Goal: Task Accomplishment & Management: Manage account settings

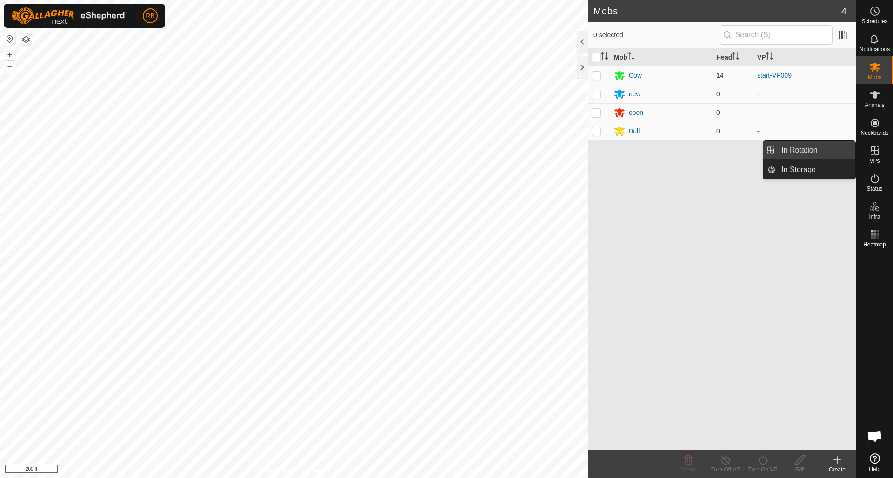
click at [792, 149] on link "In Rotation" at bounding box center [816, 150] width 80 height 19
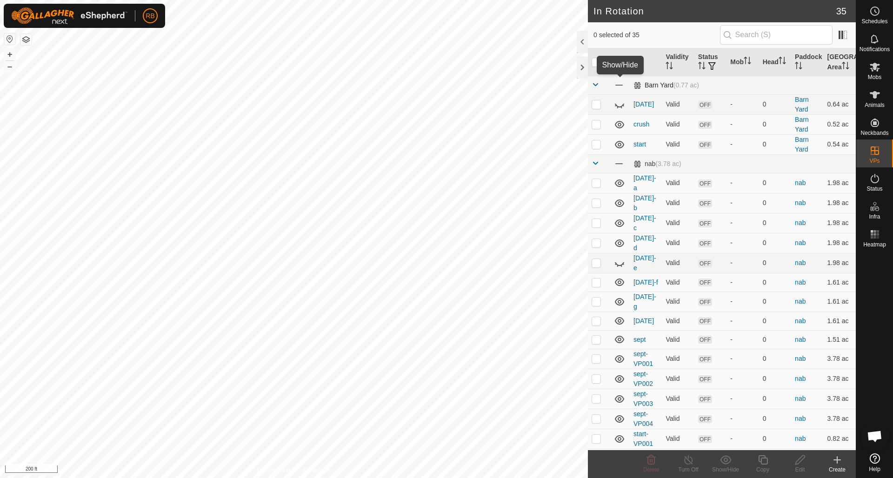
click at [619, 83] on span at bounding box center [619, 85] width 10 height 10
click at [620, 83] on icon at bounding box center [619, 85] width 11 height 11
click at [621, 166] on span at bounding box center [619, 164] width 10 height 10
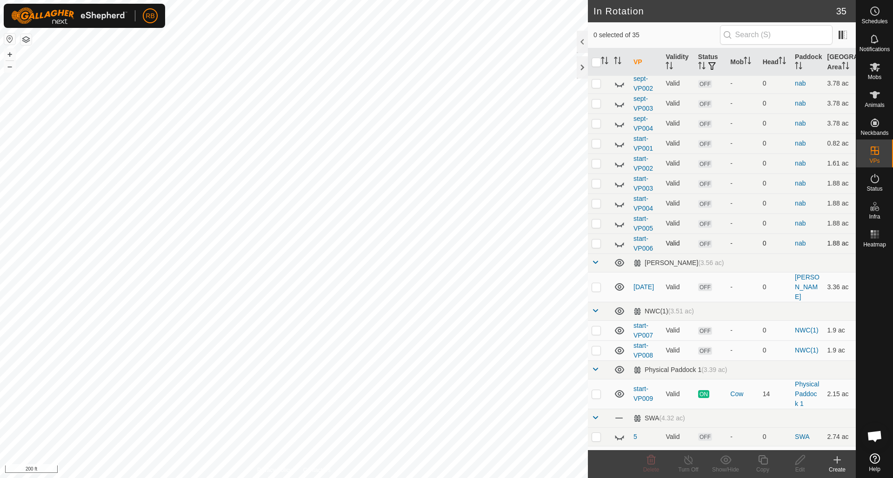
scroll to position [296, 0]
click at [616, 258] on icon at bounding box center [619, 261] width 9 height 7
click at [618, 307] on icon at bounding box center [619, 310] width 9 height 7
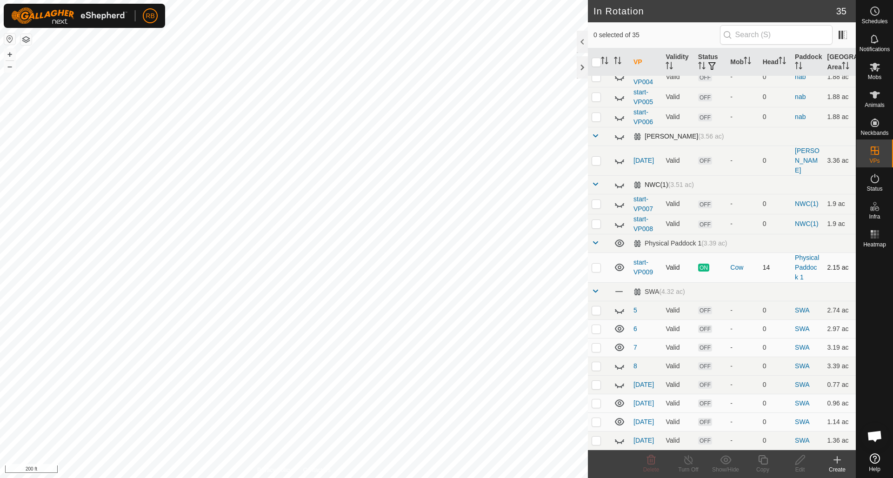
scroll to position [421, 0]
click at [621, 240] on icon at bounding box center [619, 243] width 9 height 7
click at [621, 305] on icon at bounding box center [619, 310] width 11 height 11
click at [621, 307] on icon at bounding box center [619, 310] width 9 height 7
click at [621, 305] on icon at bounding box center [619, 310] width 11 height 11
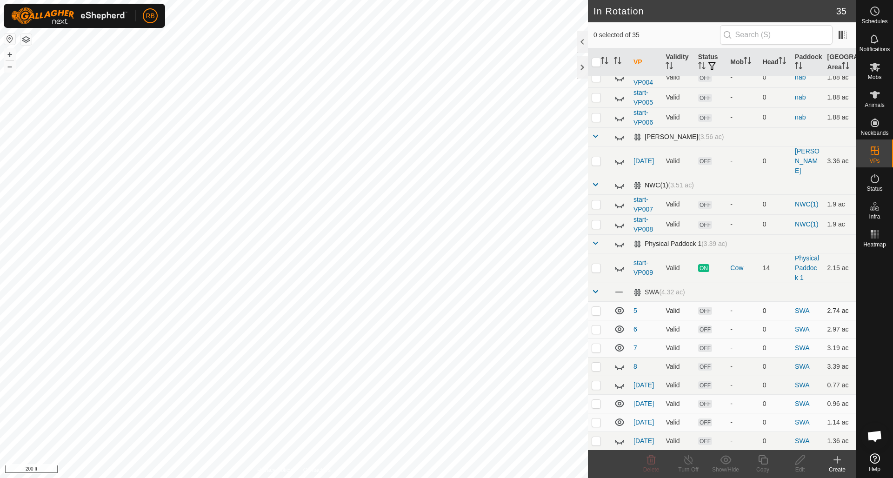
click at [621, 307] on icon at bounding box center [619, 310] width 9 height 7
click at [621, 305] on icon at bounding box center [619, 310] width 11 height 11
click at [621, 287] on span at bounding box center [619, 292] width 10 height 10
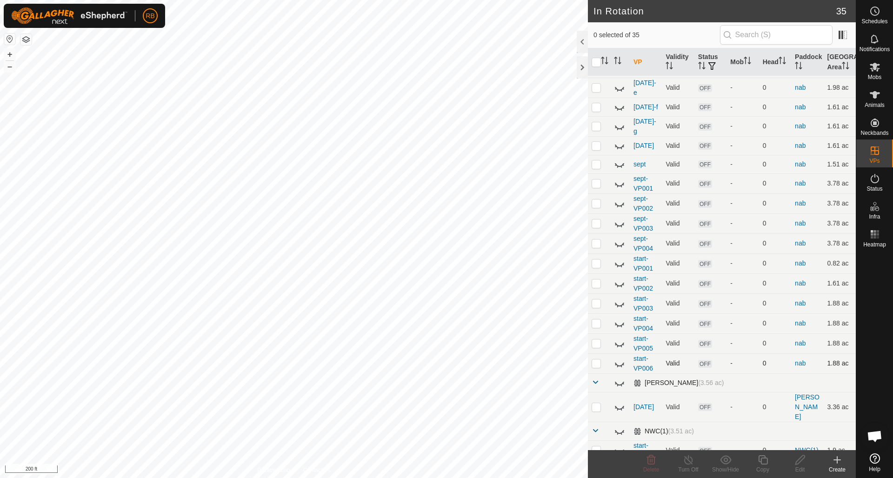
scroll to position [175, 0]
click at [621, 239] on icon at bounding box center [619, 244] width 11 height 11
click at [599, 240] on p-checkbox at bounding box center [596, 243] width 9 height 7
checkbox input "true"
click at [761, 459] on icon at bounding box center [762, 459] width 9 height 9
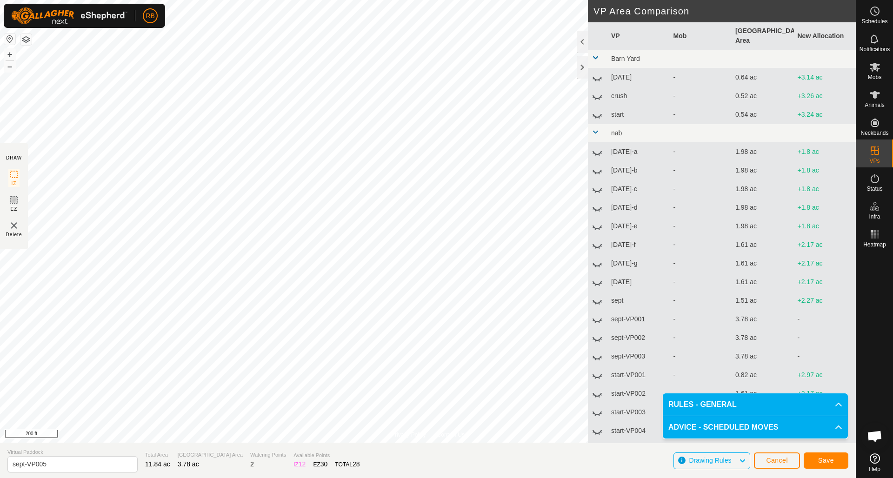
click at [831, 461] on span "Save" at bounding box center [826, 460] width 16 height 7
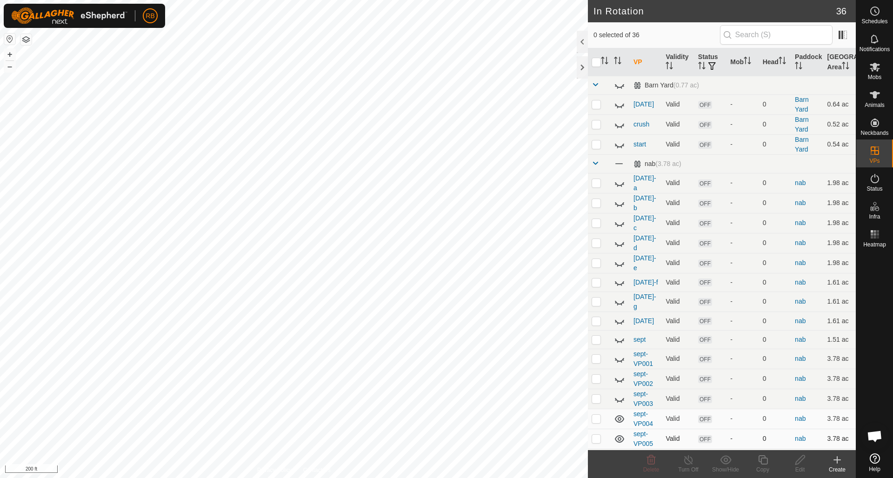
click at [599, 435] on p-checkbox at bounding box center [596, 438] width 9 height 7
checkbox input "true"
click at [763, 458] on icon at bounding box center [762, 459] width 9 height 9
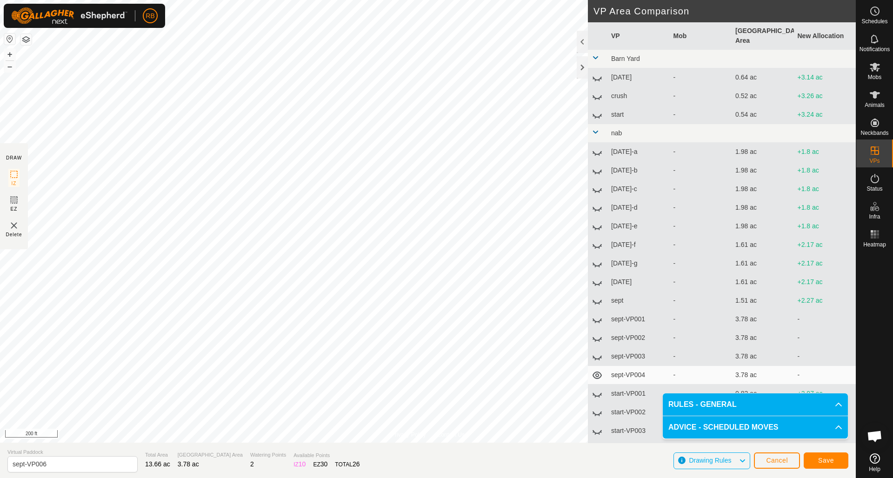
click at [829, 461] on span "Save" at bounding box center [826, 460] width 16 height 7
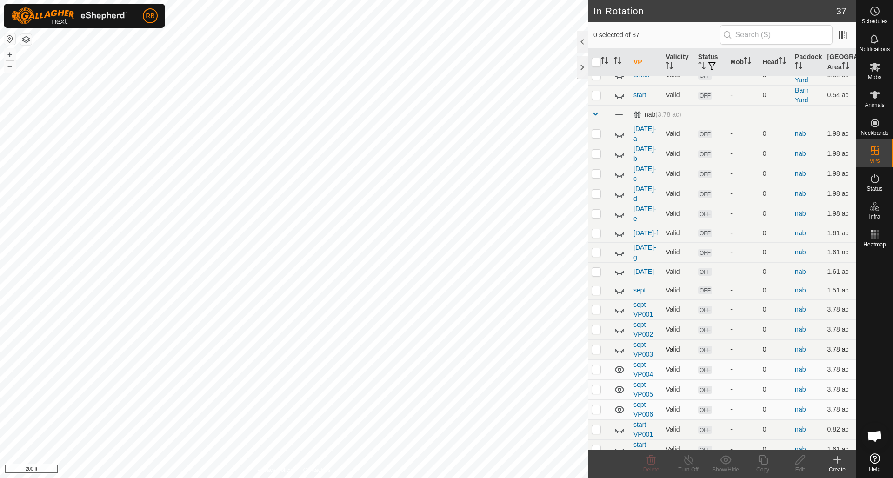
scroll to position [51, 0]
click at [602, 398] on td at bounding box center [599, 408] width 22 height 20
checkbox input "true"
click at [767, 461] on icon at bounding box center [762, 459] width 9 height 9
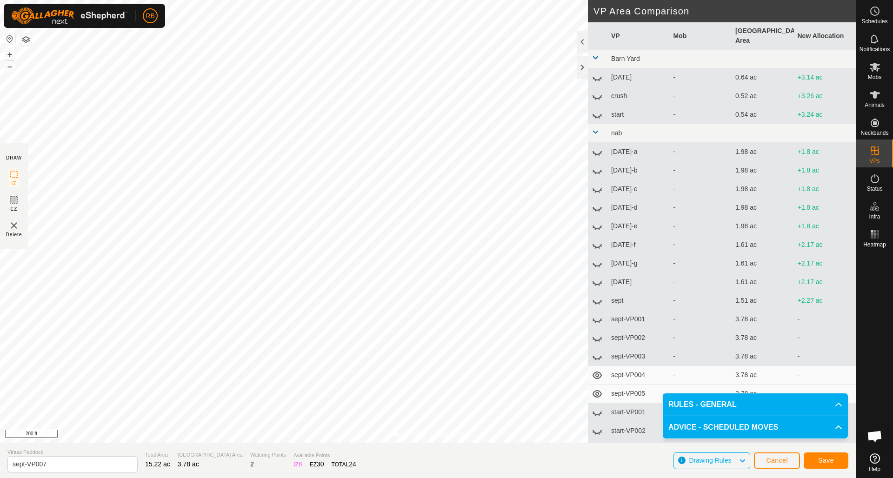
click at [828, 462] on span "Save" at bounding box center [826, 460] width 16 height 7
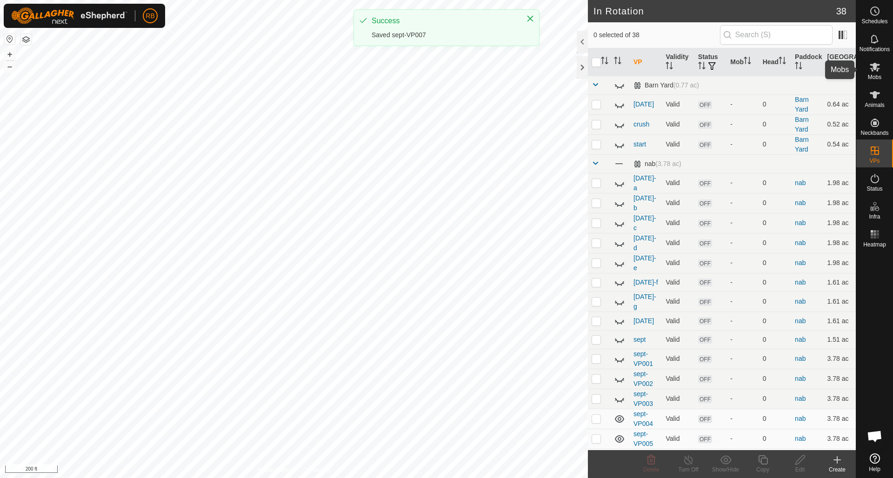
click at [872, 66] on icon at bounding box center [874, 66] width 11 height 11
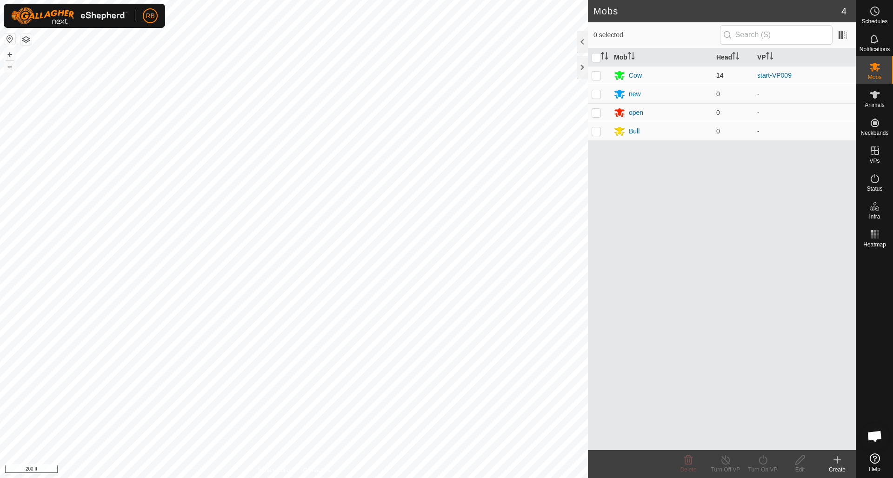
click at [600, 72] on p-checkbox at bounding box center [596, 75] width 9 height 7
checkbox input "true"
click at [753, 458] on turn-on-svg-icon at bounding box center [762, 459] width 37 height 11
click at [762, 420] on link "Later" at bounding box center [791, 420] width 92 height 19
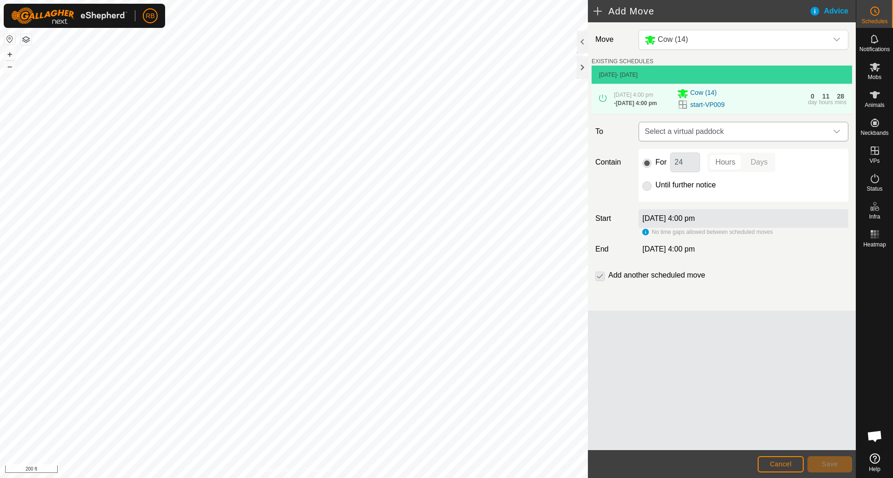
click at [835, 132] on icon "dropdown trigger" at bounding box center [837, 132] width 7 height 4
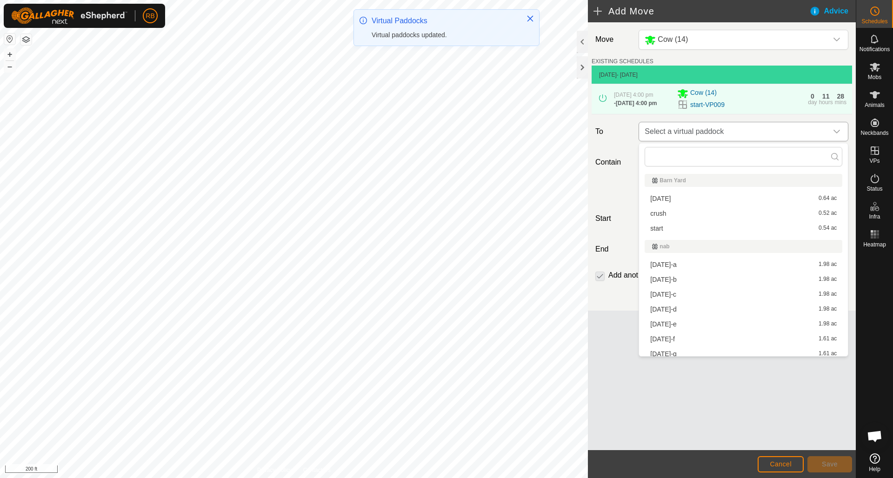
click at [835, 132] on icon "dropdown trigger" at bounding box center [837, 132] width 7 height 4
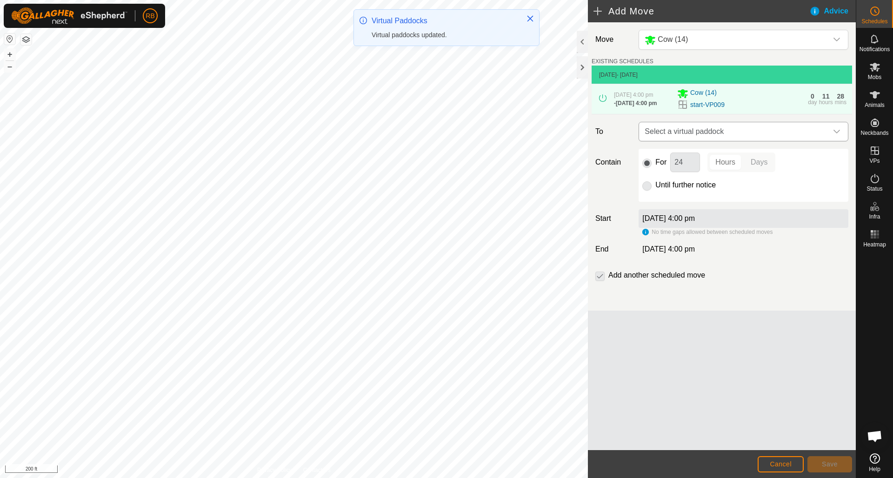
click at [837, 132] on icon "dropdown trigger" at bounding box center [836, 131] width 7 height 7
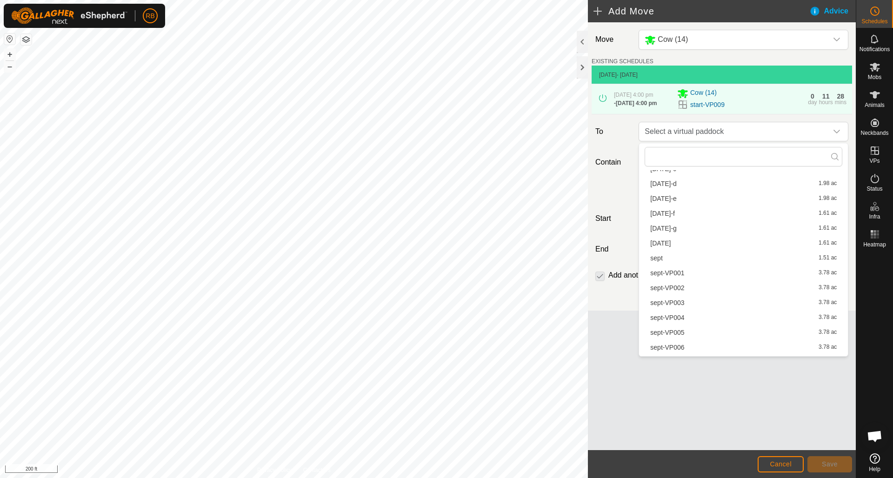
scroll to position [127, 0]
click at [662, 271] on li "sept-VP001 3.78 ac" at bounding box center [744, 272] width 198 height 14
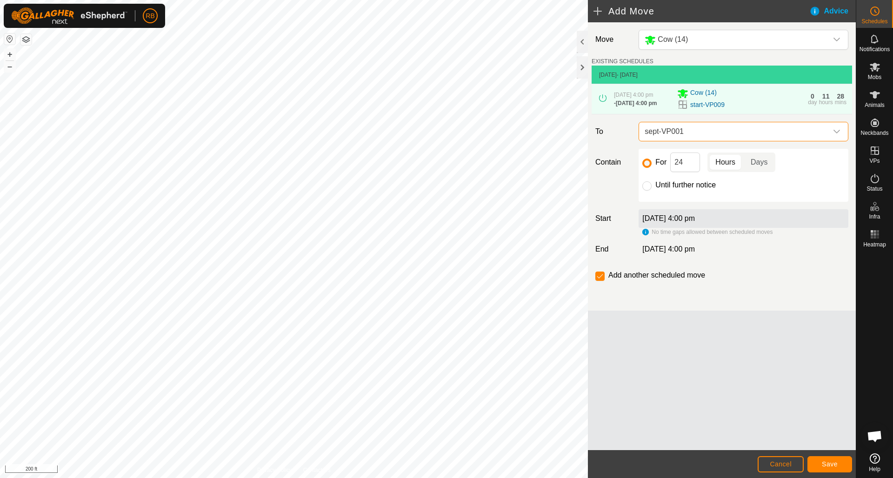
click at [833, 462] on span "Save" at bounding box center [830, 464] width 16 height 7
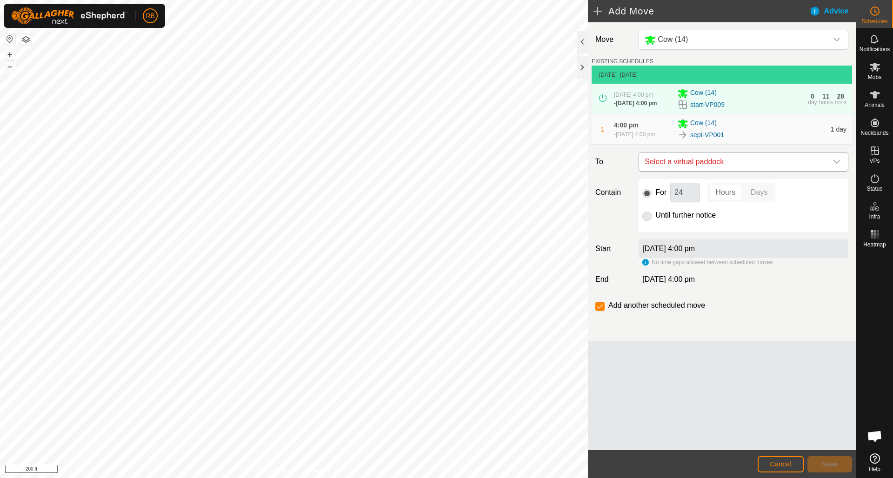
click at [839, 164] on icon "dropdown trigger" at bounding box center [837, 162] width 7 height 4
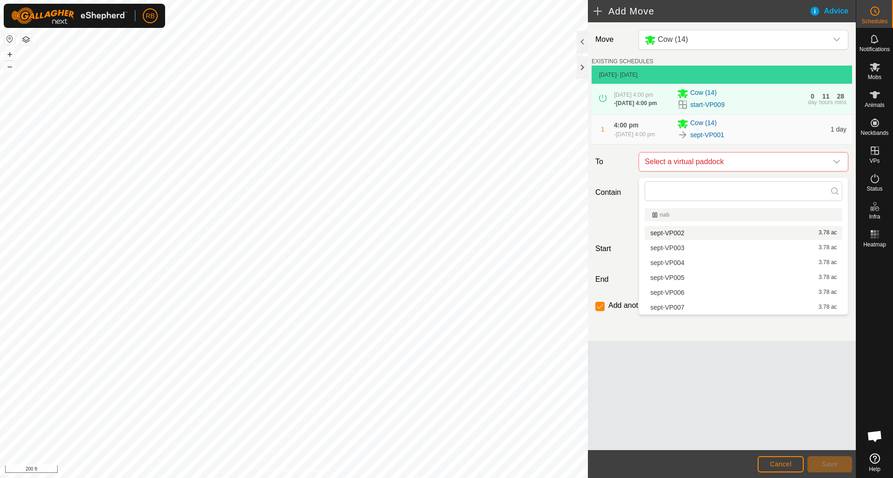
click at [681, 234] on li "sept-VP002 3.78 ac" at bounding box center [744, 233] width 198 height 14
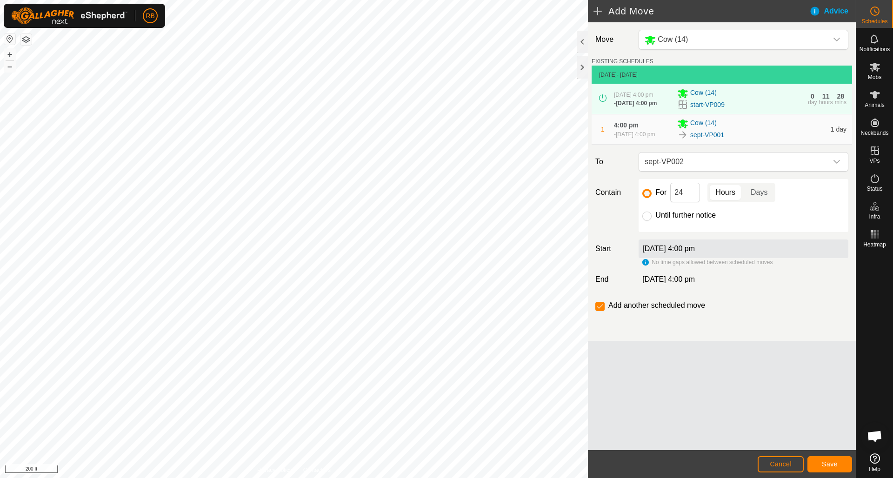
click at [830, 465] on span "Save" at bounding box center [830, 464] width 16 height 7
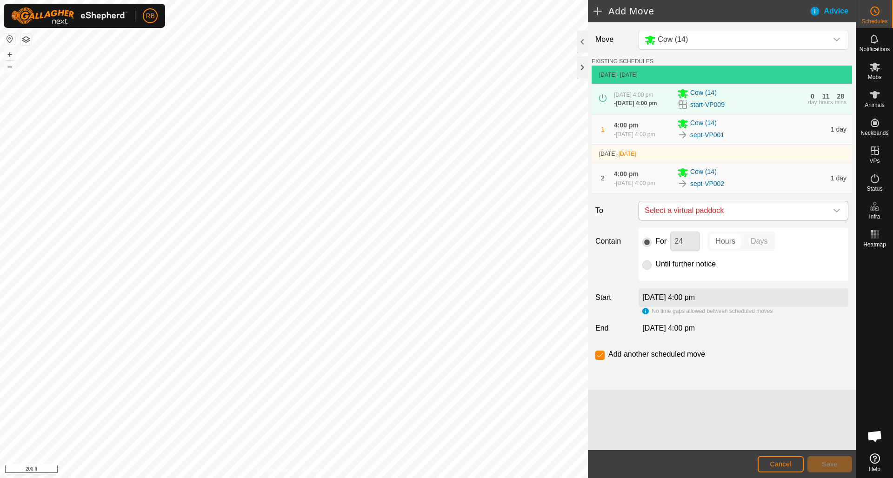
click at [838, 214] on icon "dropdown trigger" at bounding box center [836, 210] width 7 height 7
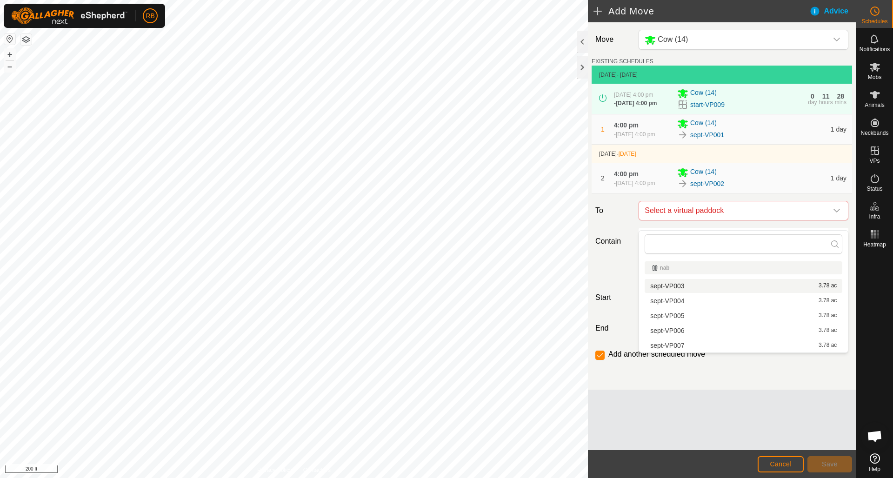
drag, startPoint x: 689, startPoint y: 284, endPoint x: 698, endPoint y: 291, distance: 11.0
click at [689, 284] on li "sept-VP003 3.78 ac" at bounding box center [744, 286] width 198 height 14
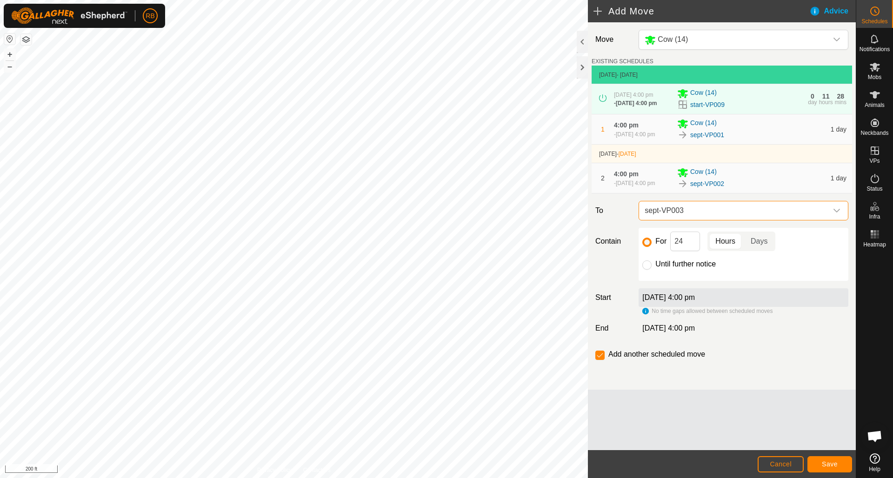
click at [828, 461] on span "Save" at bounding box center [830, 464] width 16 height 7
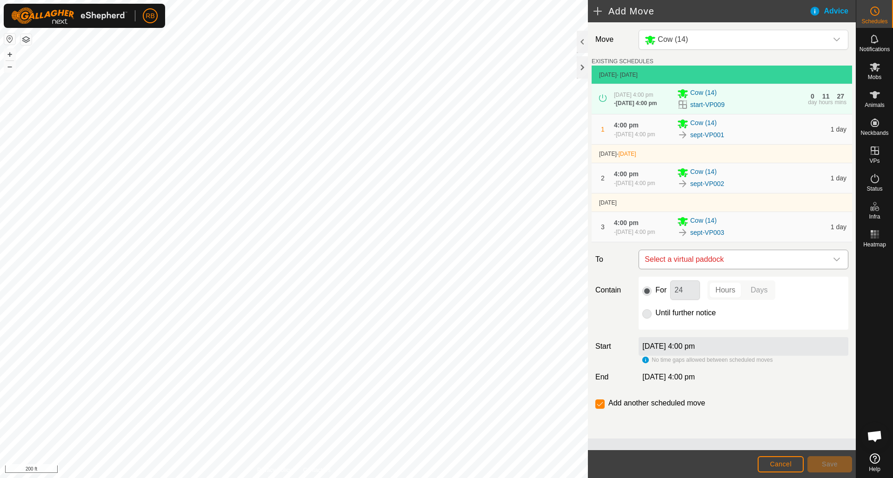
click at [838, 263] on icon "dropdown trigger" at bounding box center [836, 259] width 7 height 7
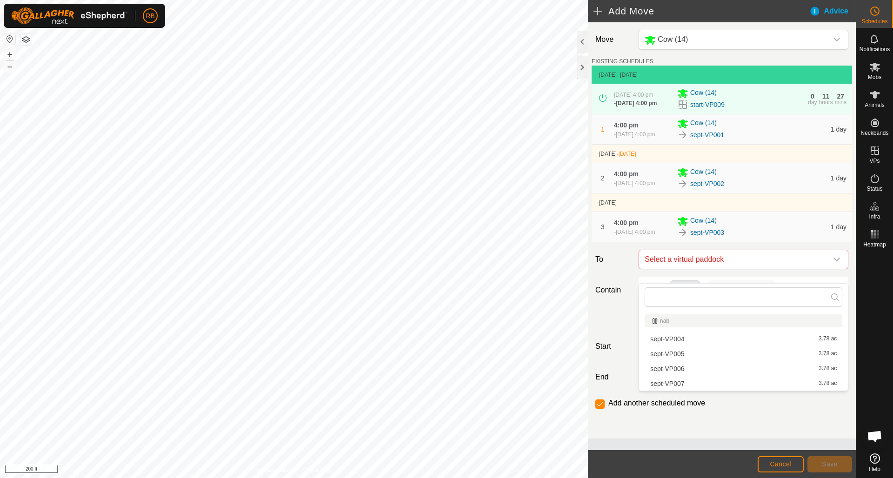
click at [677, 340] on li "sept-VP004 3.78 ac" at bounding box center [744, 339] width 198 height 14
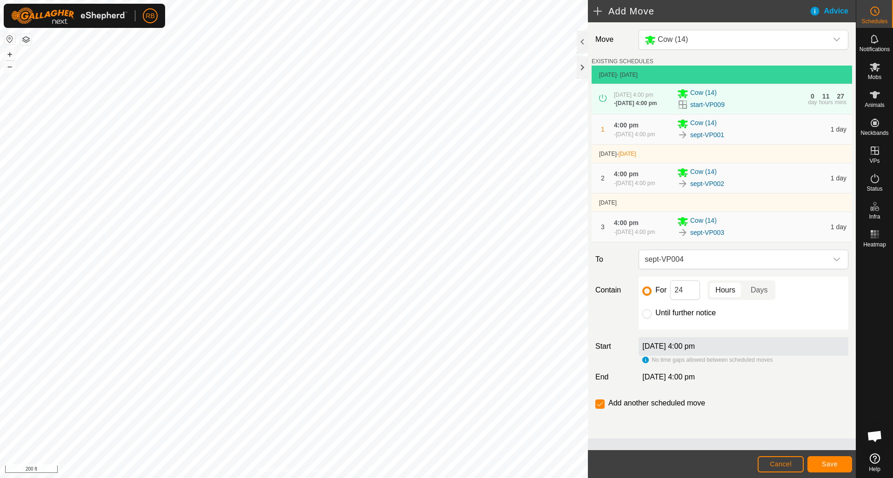
click at [828, 466] on span "Save" at bounding box center [830, 464] width 16 height 7
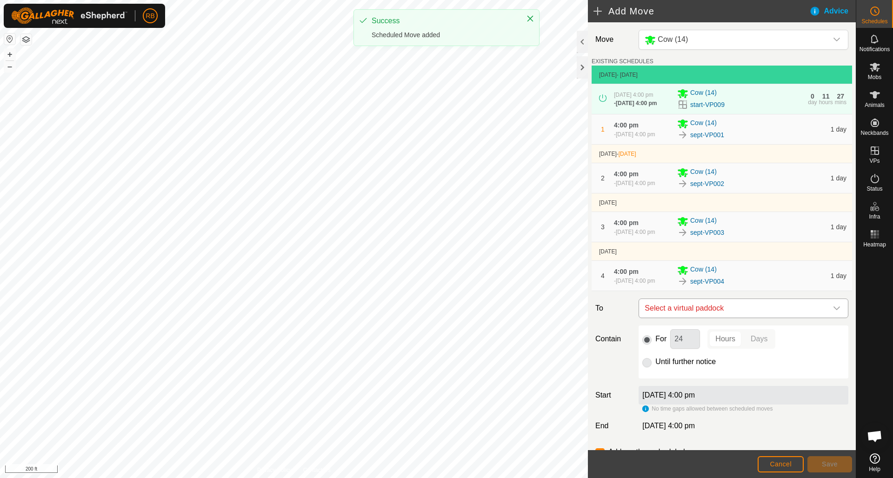
click at [837, 312] on icon "dropdown trigger" at bounding box center [836, 308] width 7 height 7
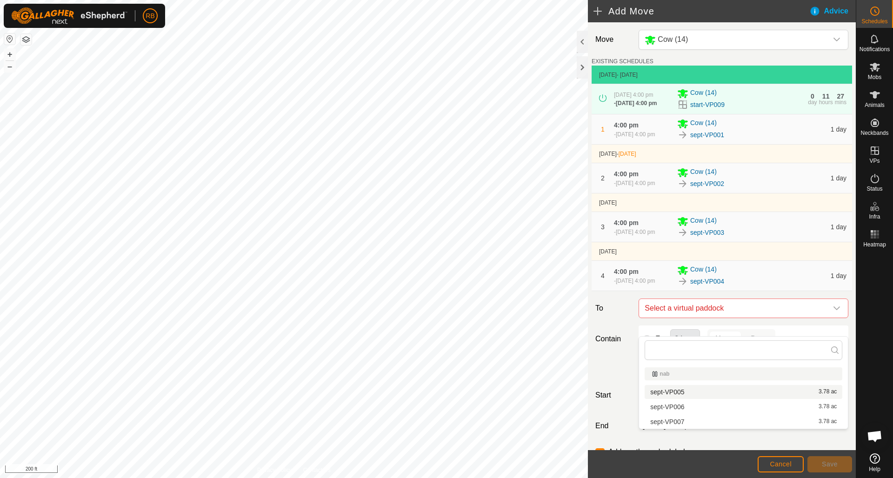
click at [669, 391] on li "sept-VP005 3.78 ac" at bounding box center [744, 392] width 198 height 14
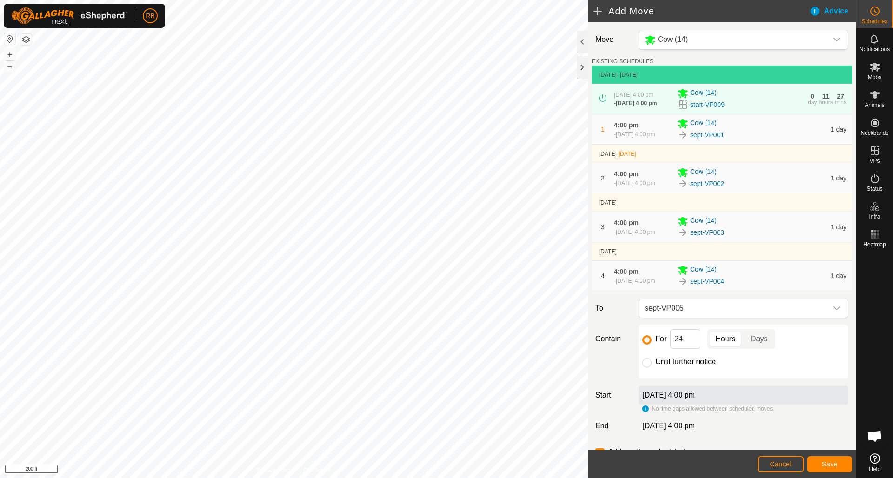
click at [835, 463] on span "Save" at bounding box center [830, 464] width 16 height 7
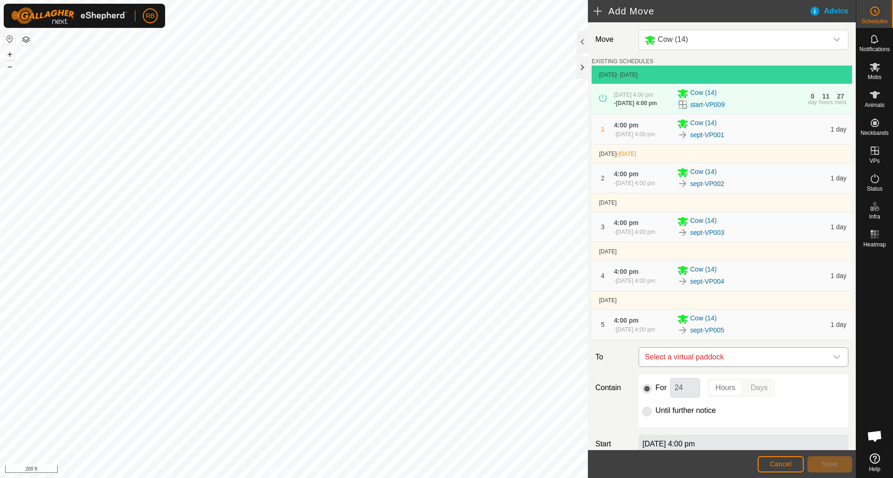
click at [839, 361] on icon "dropdown trigger" at bounding box center [836, 357] width 7 height 7
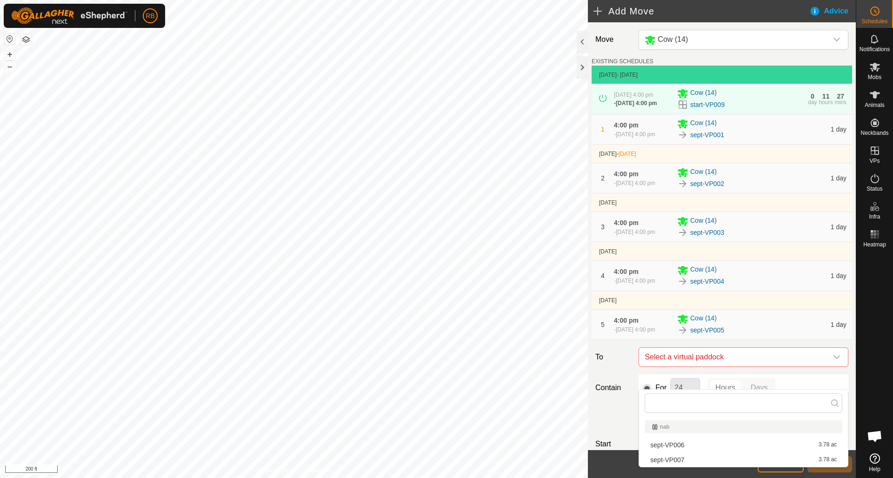
click at [675, 447] on li "sept-VP006 3.78 ac" at bounding box center [744, 445] width 198 height 14
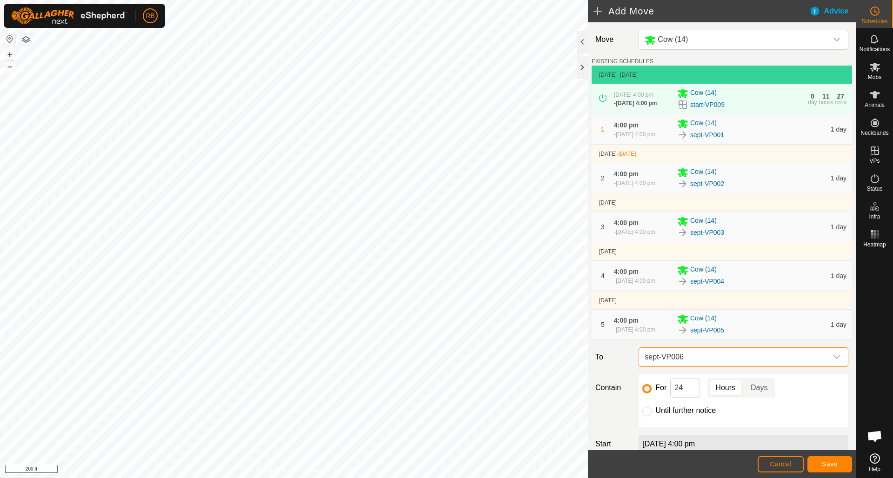
click at [827, 463] on span "Save" at bounding box center [830, 464] width 16 height 7
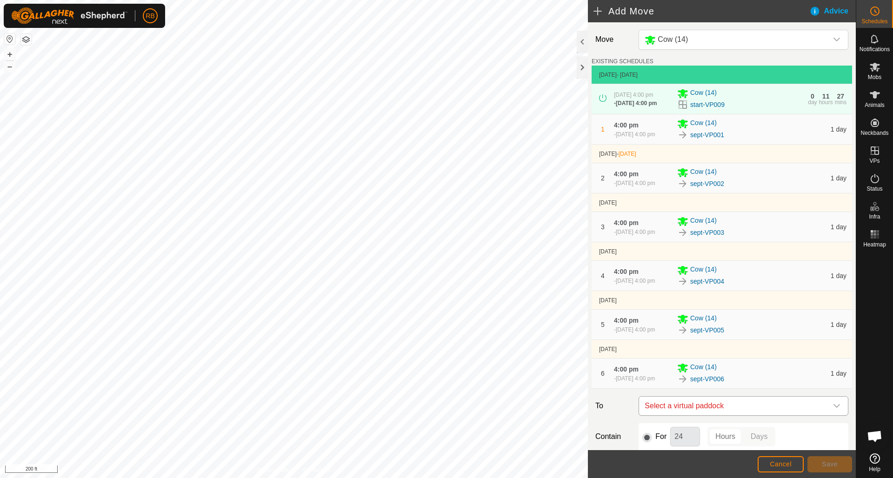
click at [837, 410] on icon "dropdown trigger" at bounding box center [836, 405] width 7 height 7
click at [673, 414] on li "sept-VP007 3.78 ac" at bounding box center [744, 415] width 198 height 14
click at [832, 463] on span "Save" at bounding box center [830, 464] width 16 height 7
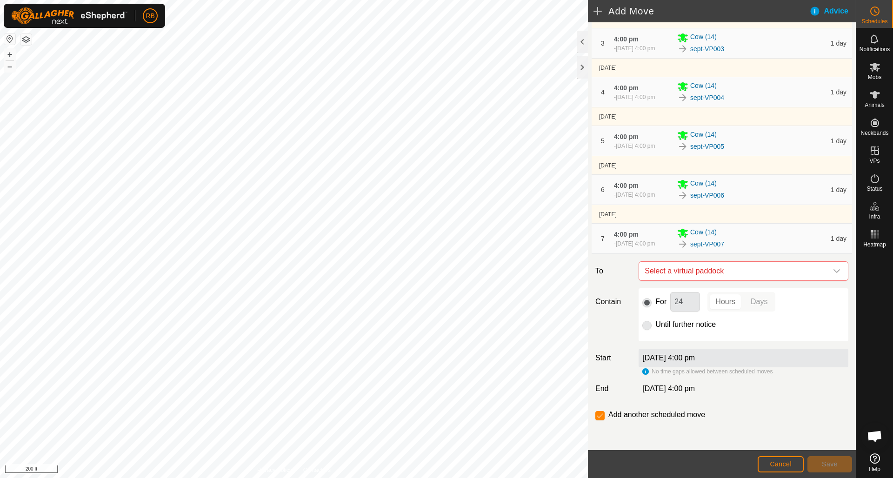
scroll to position [214, 0]
click at [836, 271] on icon "dropdown trigger" at bounding box center [836, 270] width 7 height 7
click at [837, 270] on icon "dropdown trigger" at bounding box center [836, 270] width 7 height 7
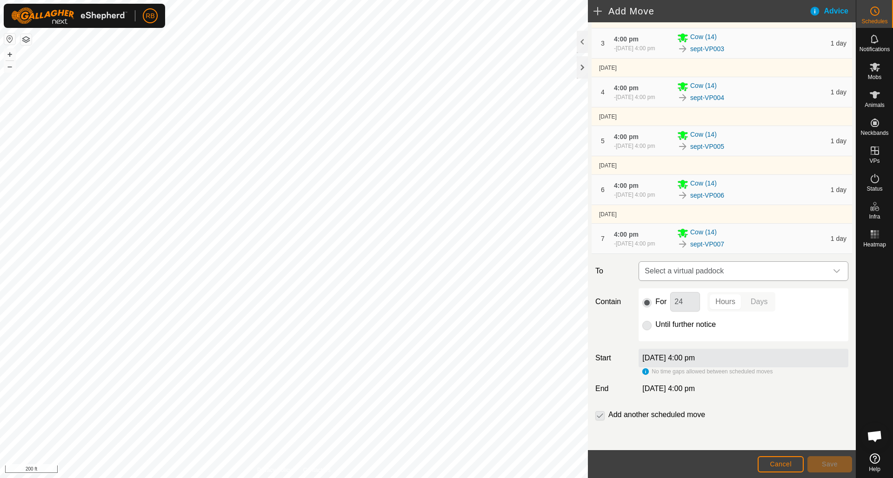
scroll to position [184, 0]
click at [839, 275] on icon "dropdown trigger" at bounding box center [836, 270] width 7 height 7
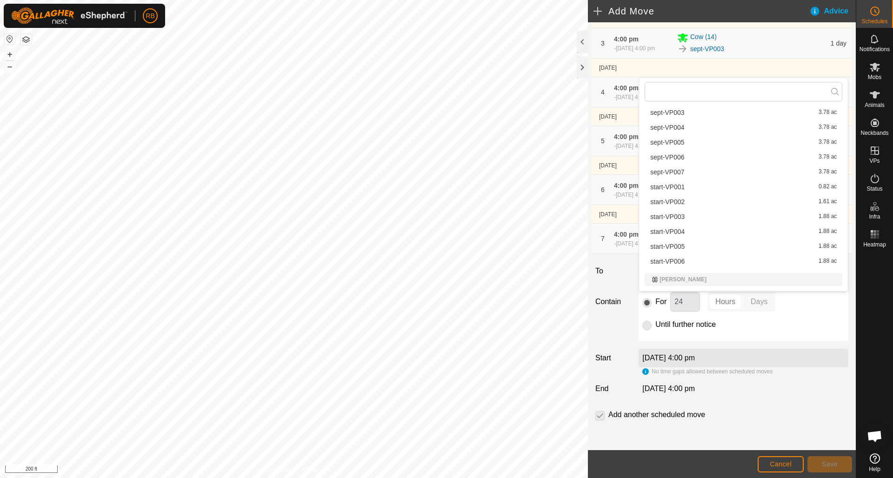
scroll to position [237, 0]
click at [781, 466] on span "Cancel" at bounding box center [781, 464] width 22 height 7
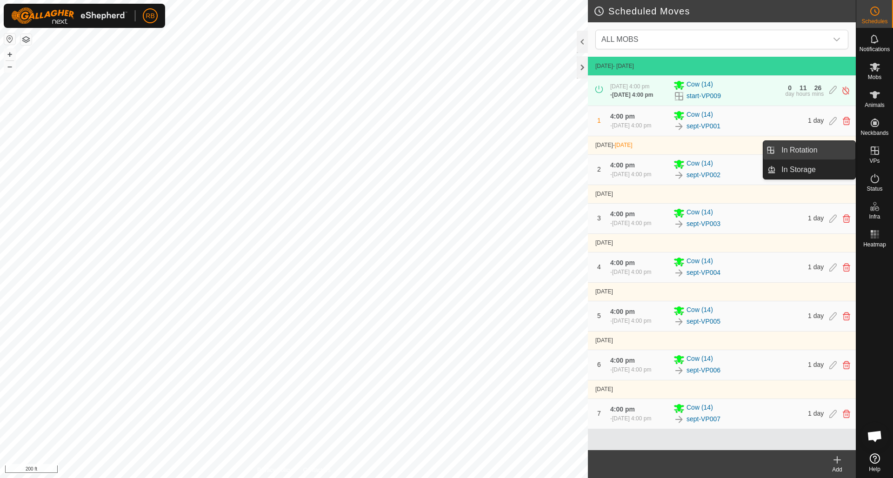
click at [812, 151] on link "In Rotation" at bounding box center [816, 150] width 80 height 19
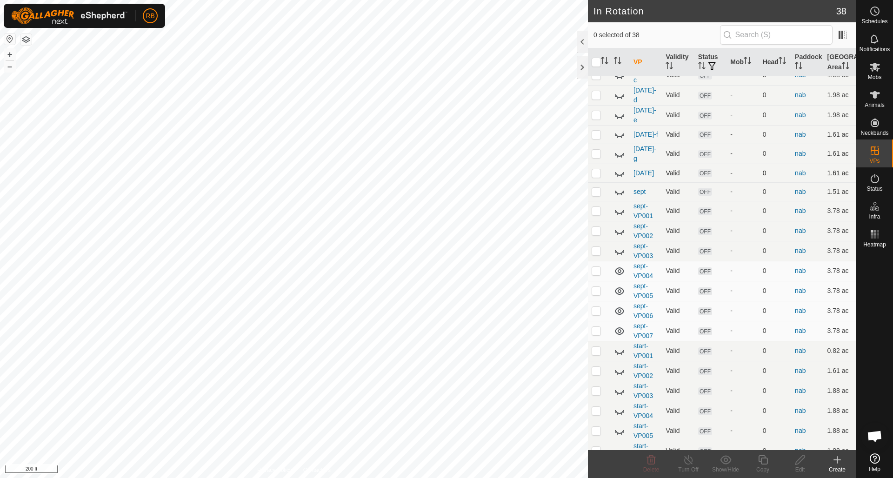
scroll to position [149, 0]
click at [597, 326] on p-checkbox at bounding box center [596, 329] width 9 height 7
checkbox input "false"
click at [879, 11] on icon at bounding box center [874, 11] width 11 height 11
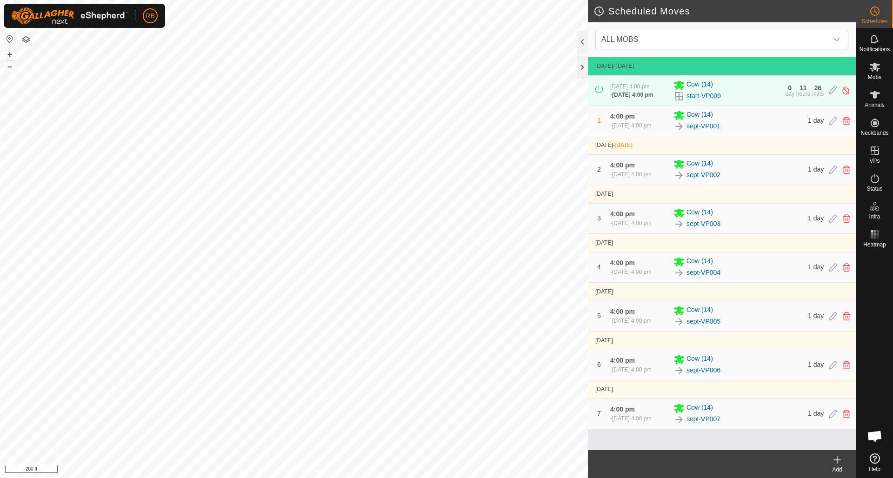
scroll to position [8, 0]
